Goal: Feedback & Contribution: Contribute content

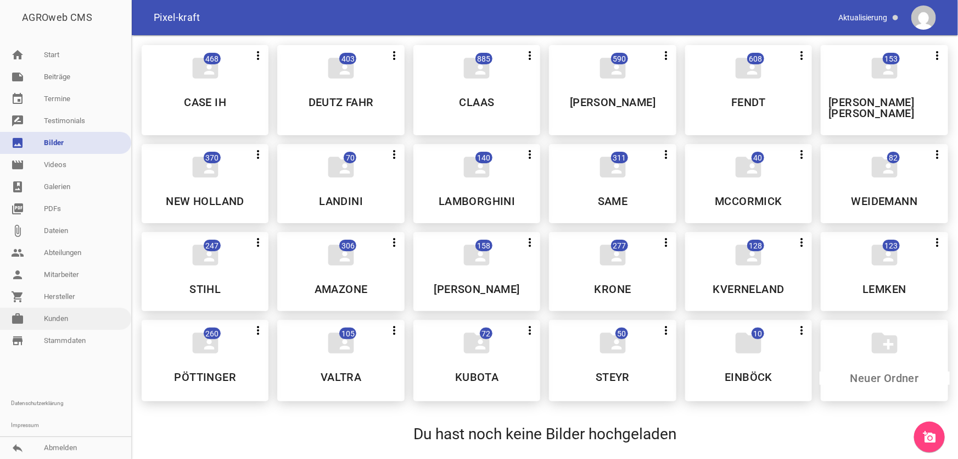
click at [55, 321] on link "work [PERSON_NAME]" at bounding box center [65, 319] width 131 height 22
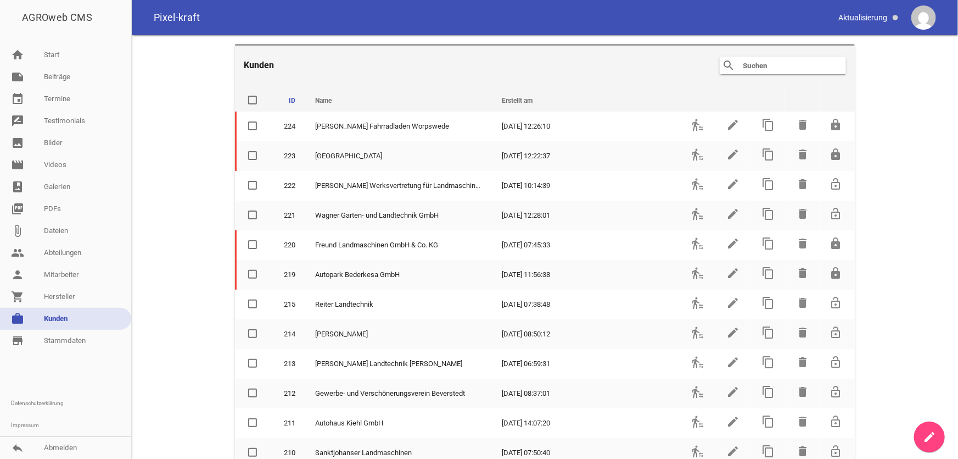
click at [774, 70] on input "text" at bounding box center [786, 65] width 88 height 13
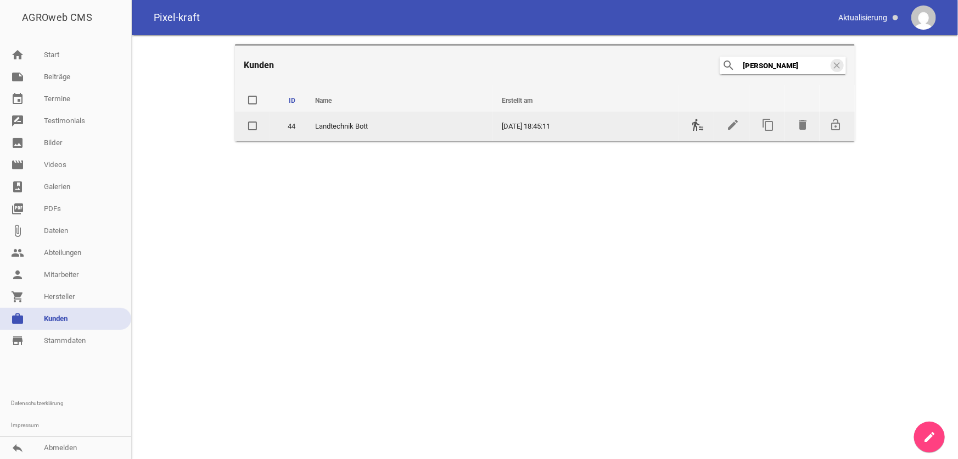
type input "[PERSON_NAME]"
click at [695, 131] on icon "transfer_within_a_station" at bounding box center [697, 124] width 13 height 13
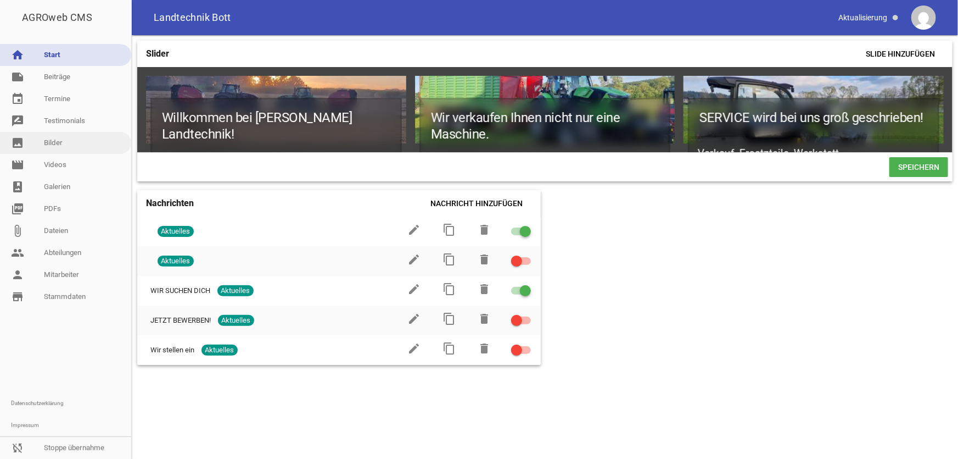
click at [55, 145] on link "image Bilder" at bounding box center [65, 143] width 131 height 22
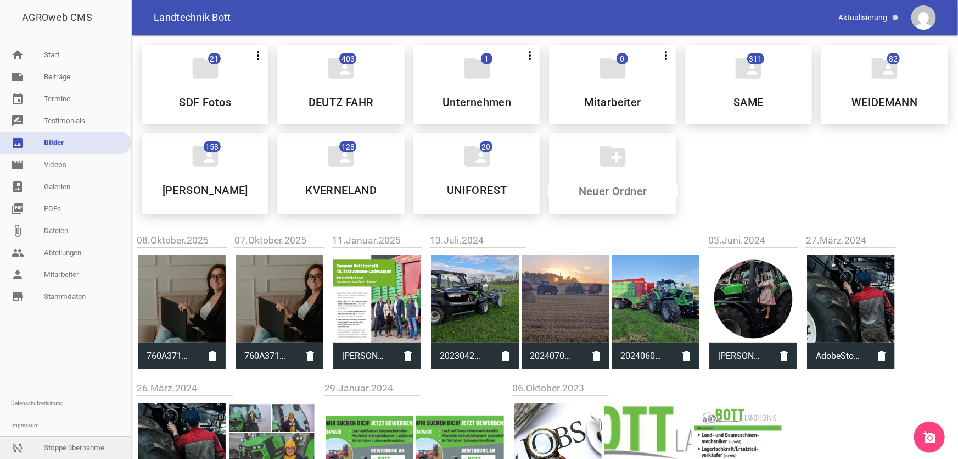
click at [76, 443] on link "sync_disabled Stoppe übernahme" at bounding box center [65, 448] width 131 height 22
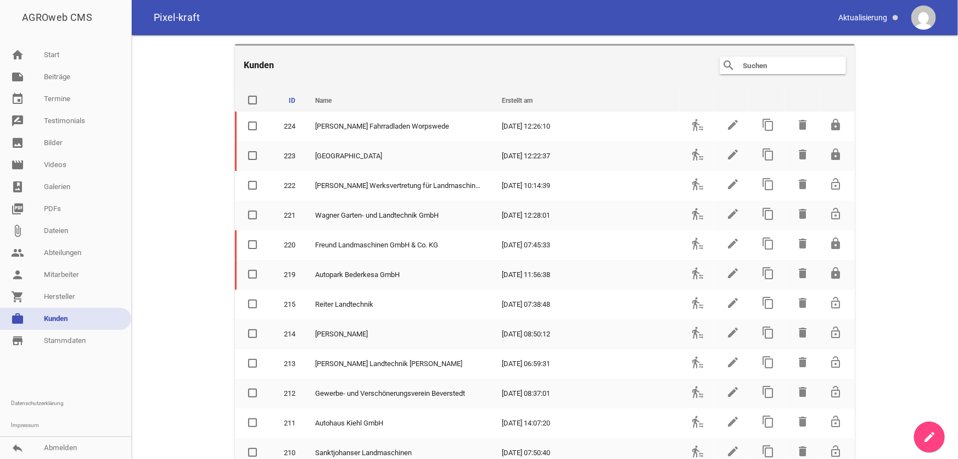
click at [72, 318] on link "work [PERSON_NAME]" at bounding box center [65, 319] width 131 height 22
click at [770, 65] on input "text" at bounding box center [786, 65] width 88 height 13
type input "q"
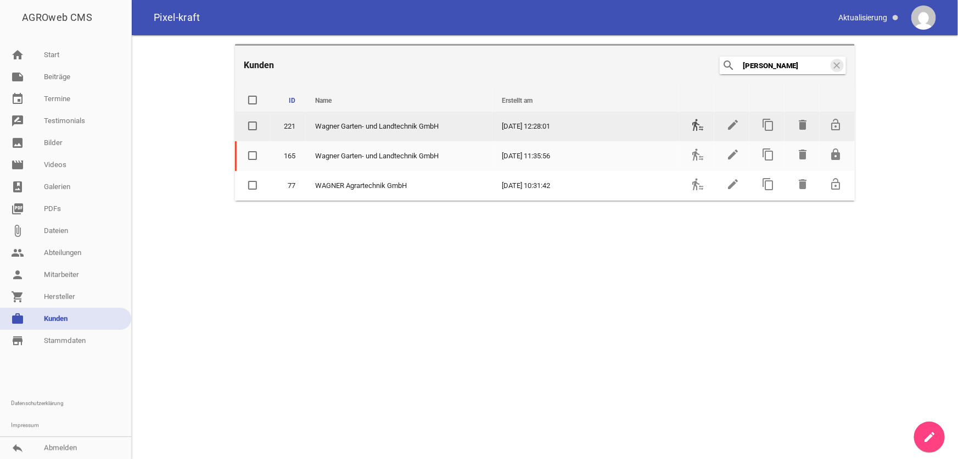
type input "[PERSON_NAME]"
click at [701, 125] on icon "transfer_within_a_station" at bounding box center [697, 124] width 13 height 13
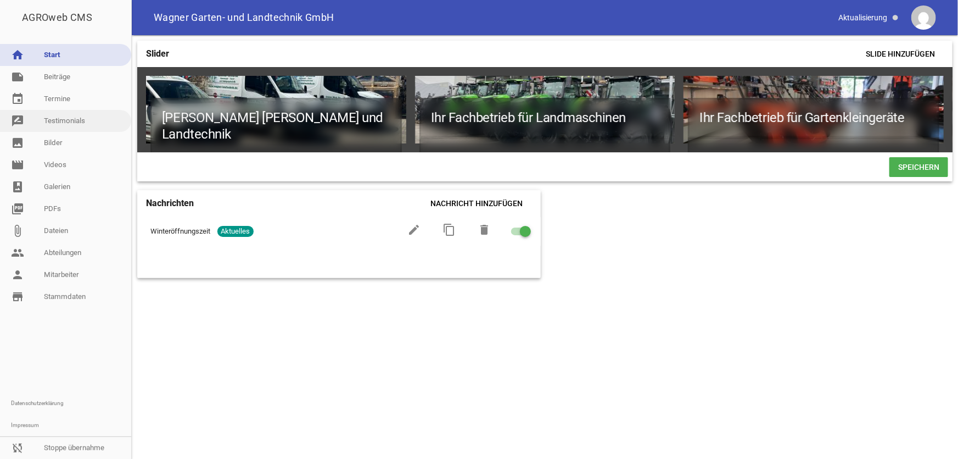
click at [80, 124] on link "rate_review Testimonials" at bounding box center [65, 121] width 131 height 22
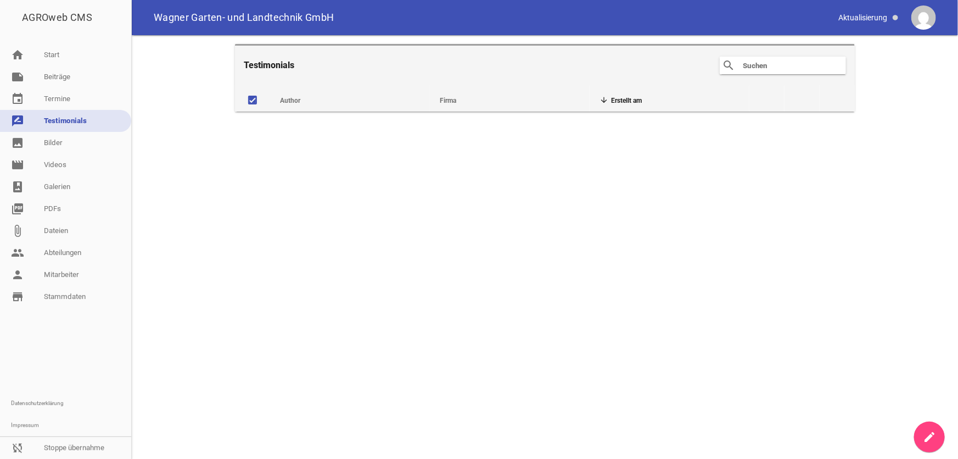
click at [931, 433] on icon "create" at bounding box center [929, 436] width 13 height 13
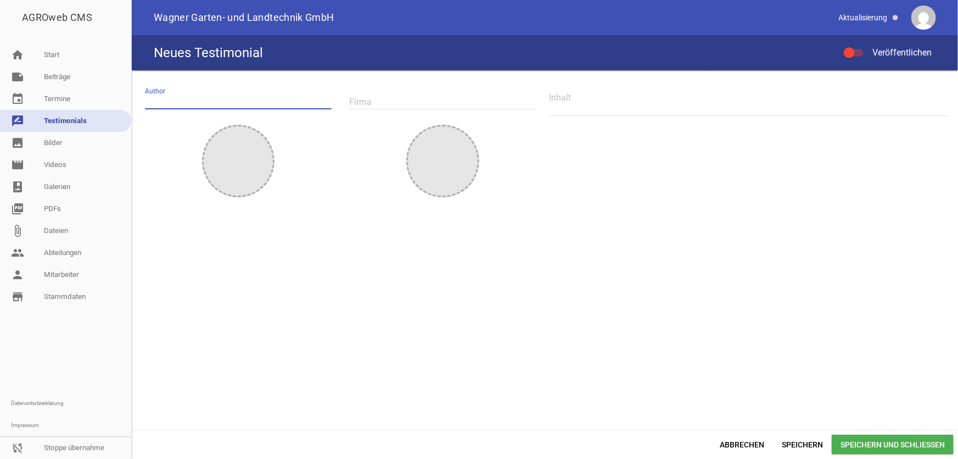
click at [239, 102] on input "text" at bounding box center [238, 101] width 187 height 15
click at [857, 55] on div at bounding box center [854, 53] width 20 height 8
click at [859, 46] on input "Veröffentlichen" at bounding box center [859, 46] width 0 height 0
click at [857, 55] on div at bounding box center [858, 52] width 11 height 11
click at [859, 46] on input "Veröffentlichen" at bounding box center [859, 46] width 0 height 0
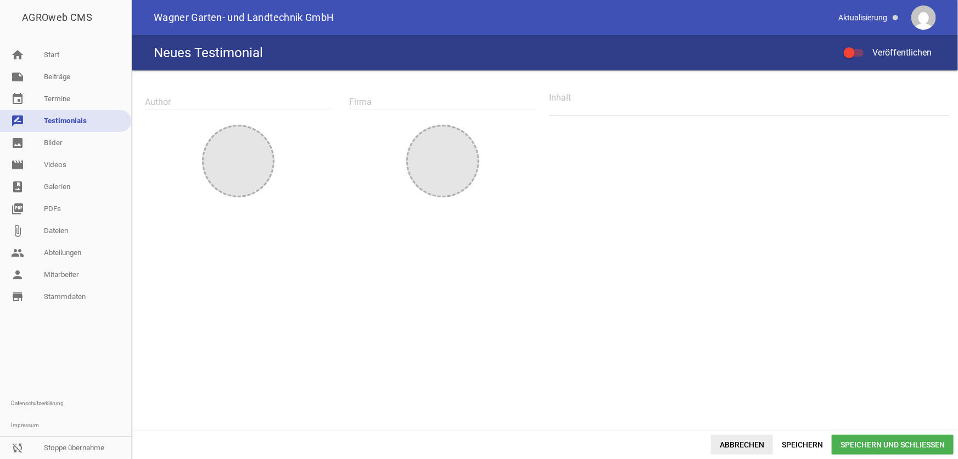
click at [753, 445] on span "Abbrechen" at bounding box center [742, 444] width 62 height 20
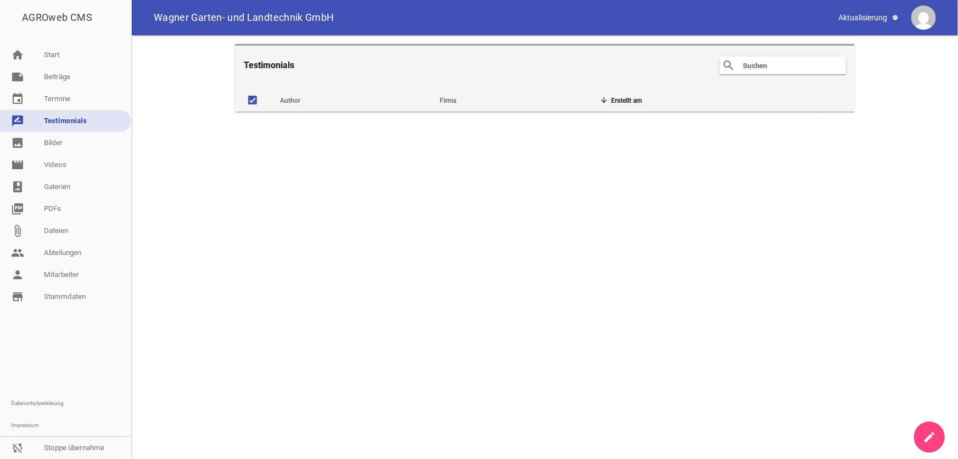
click at [930, 437] on icon "create" at bounding box center [929, 436] width 13 height 13
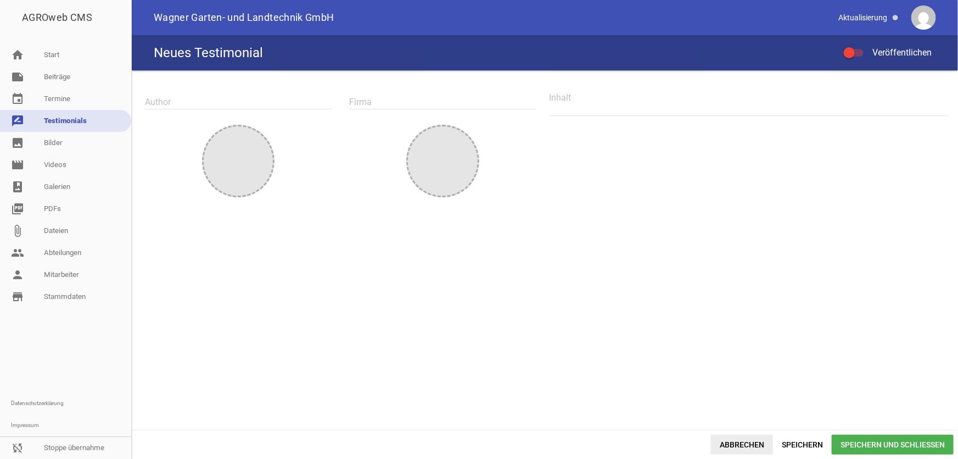
click at [741, 445] on span "Abbrechen" at bounding box center [742, 444] width 62 height 20
